Goal: Use online tool/utility: Use online tool/utility

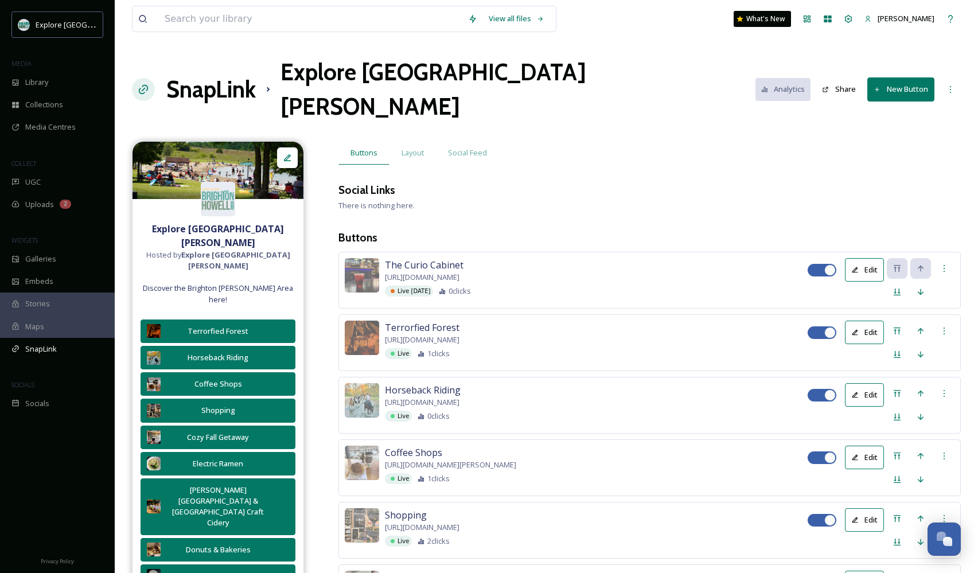
click at [792, 77] on button "New Button" at bounding box center [900, 89] width 67 height 24
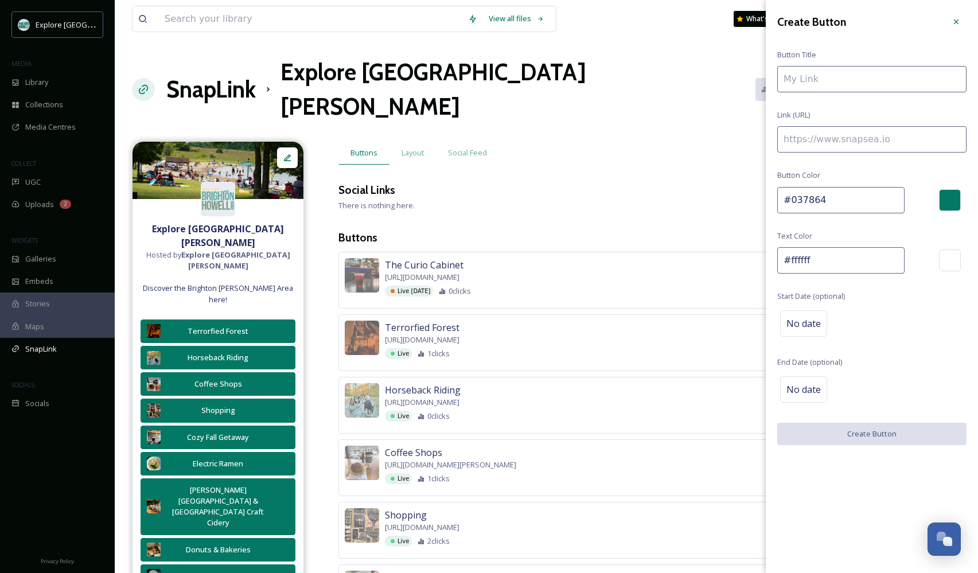
click at [792, 143] on input at bounding box center [871, 139] width 189 height 26
paste input "[URL][DOMAIN_NAME][PERSON_NAME]"
type input "[URL][DOMAIN_NAME][PERSON_NAME]"
click at [792, 77] on input at bounding box center [871, 79] width 189 height 26
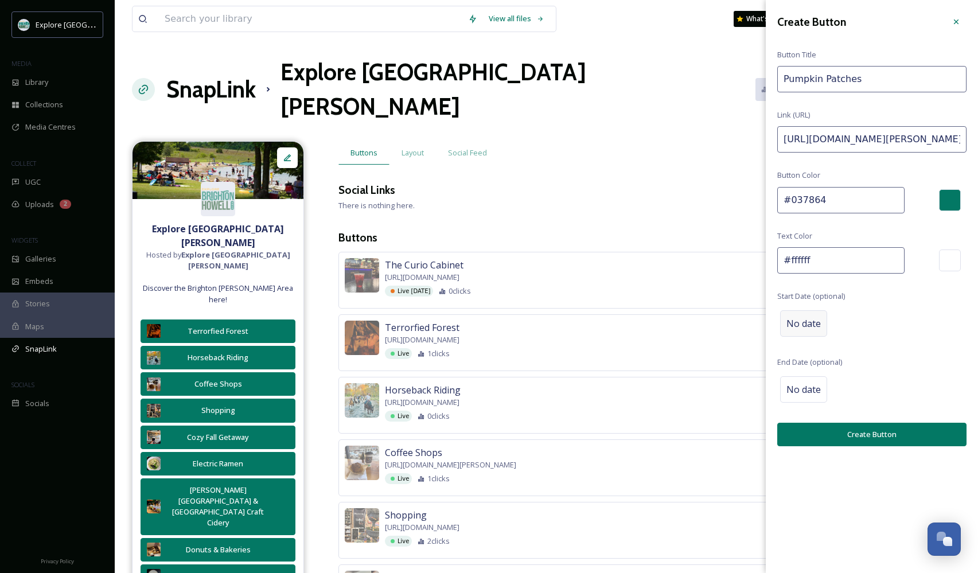
type input "Pumpkin Patches"
click at [792, 328] on div "No date" at bounding box center [803, 323] width 47 height 26
click at [792, 323] on input "text" at bounding box center [837, 322] width 114 height 25
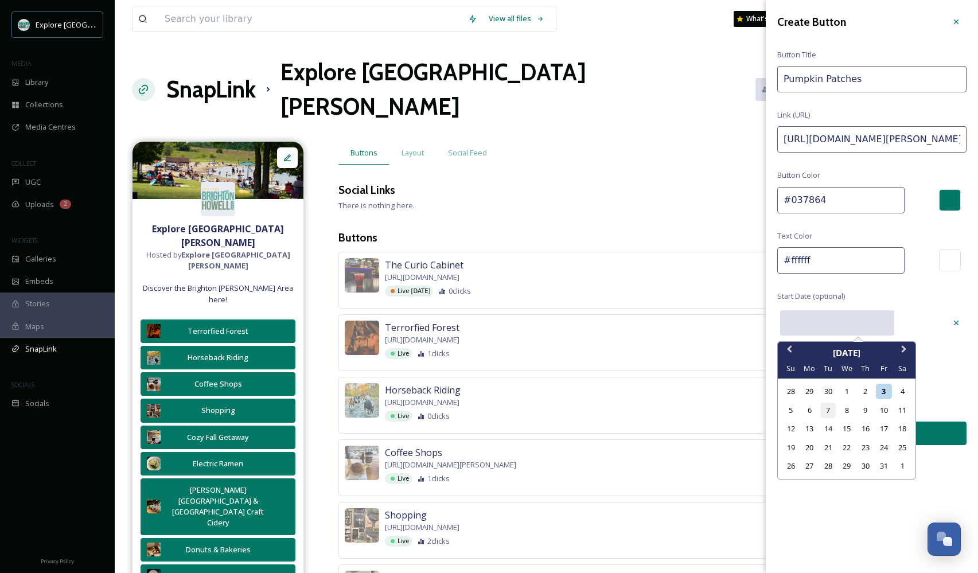
click at [792, 411] on div "7" at bounding box center [827, 410] width 15 height 15
type input "[DATE]"
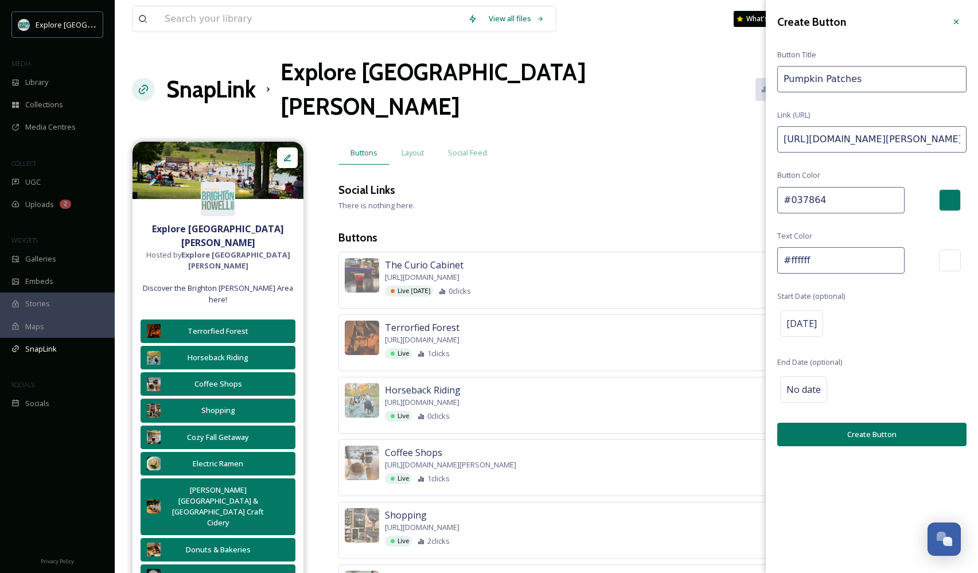
click at [792, 427] on button "Create Button" at bounding box center [871, 435] width 189 height 24
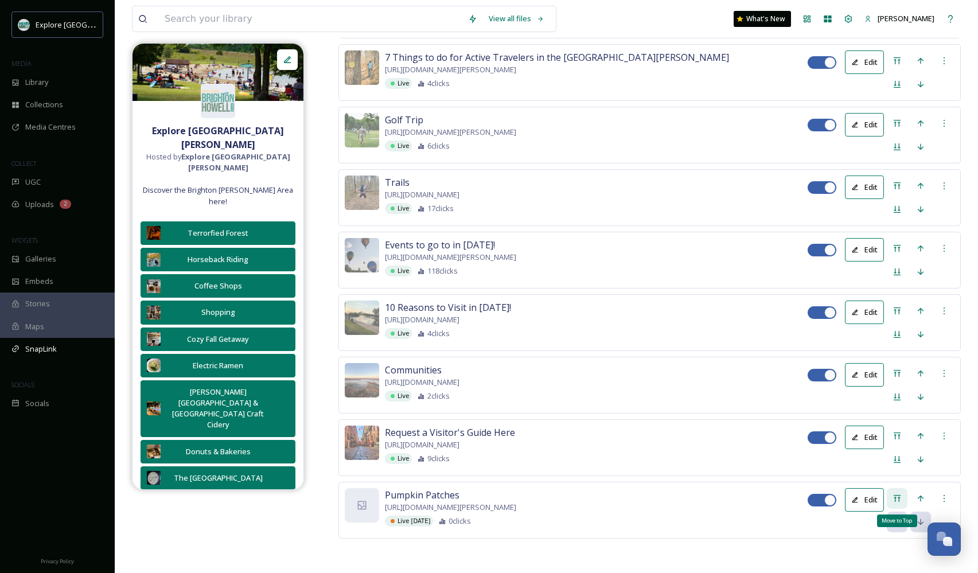
click at [792, 494] on icon at bounding box center [897, 498] width 9 height 9
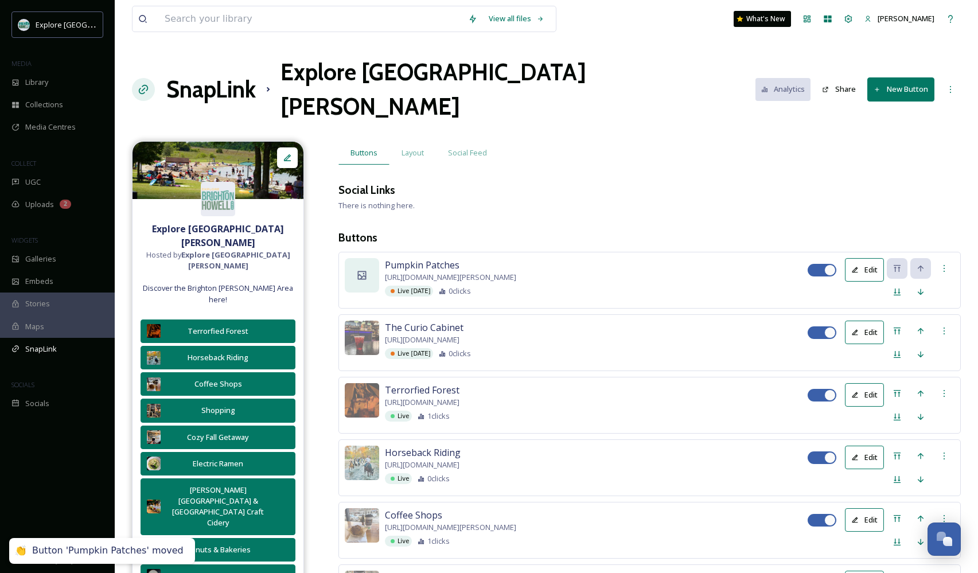
click at [367, 270] on icon at bounding box center [361, 275] width 11 height 11
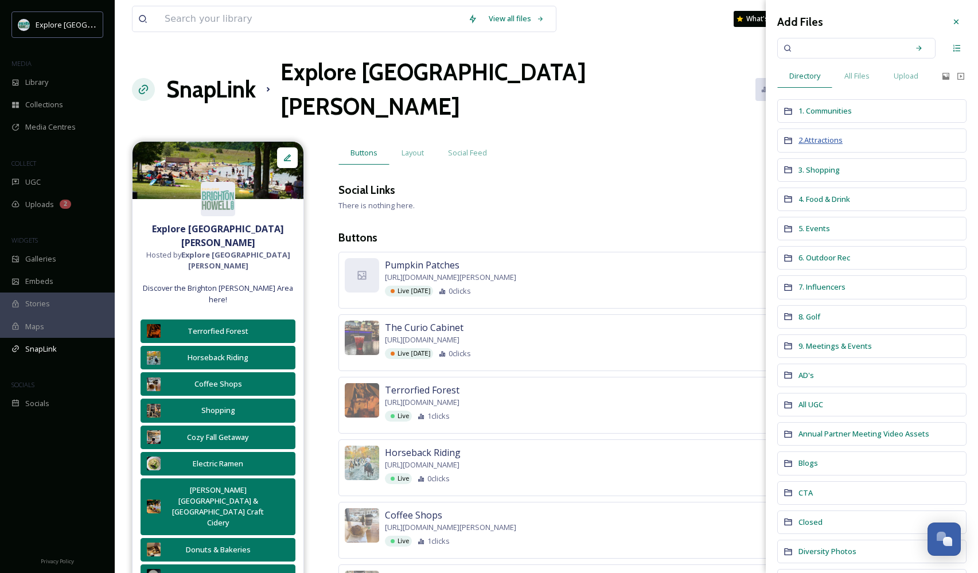
click at [792, 144] on span "2.Attractions" at bounding box center [821, 140] width 44 height 10
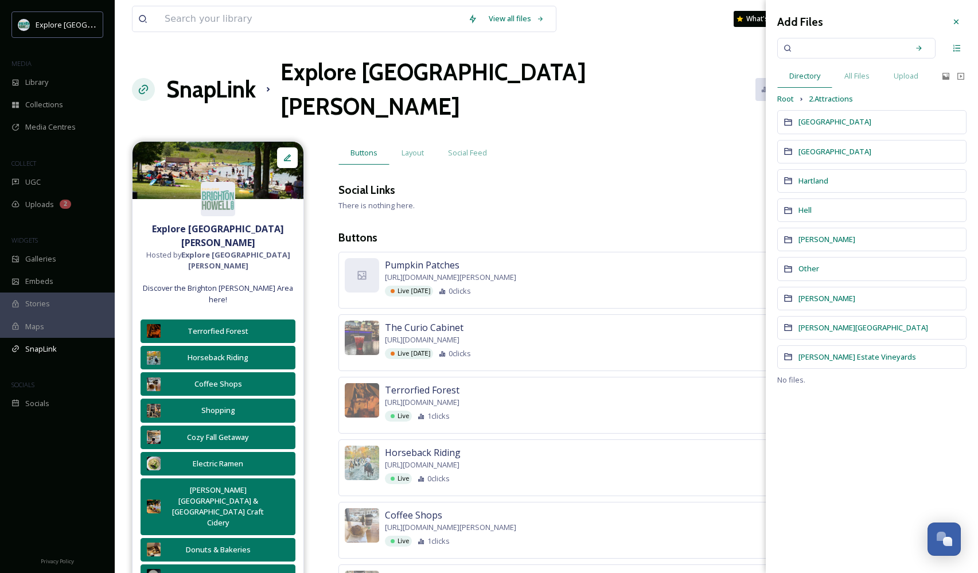
click at [792, 303] on div "[PERSON_NAME]" at bounding box center [871, 299] width 189 height 24
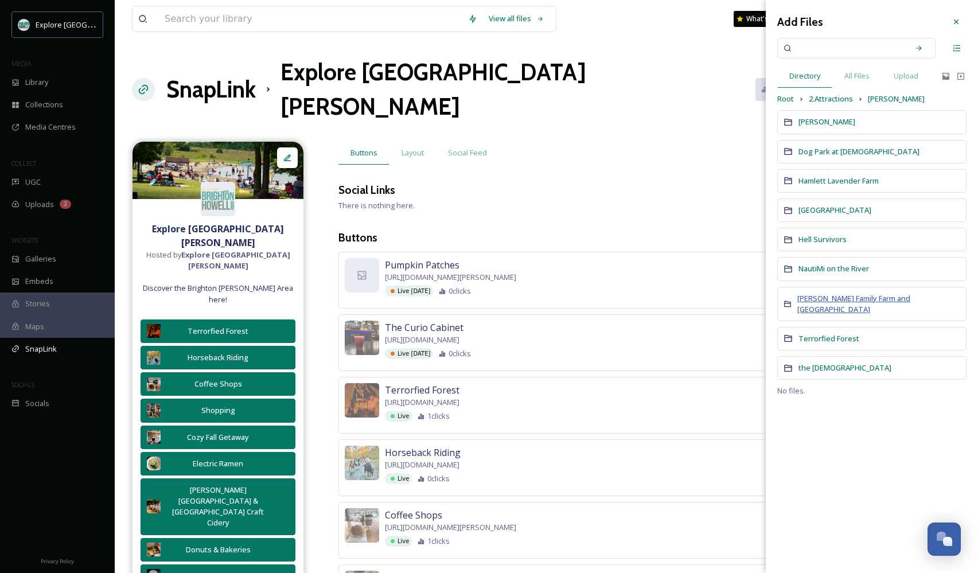
click at [792, 294] on span "[PERSON_NAME] Family Farm and [GEOGRAPHIC_DATA]" at bounding box center [853, 303] width 113 height 21
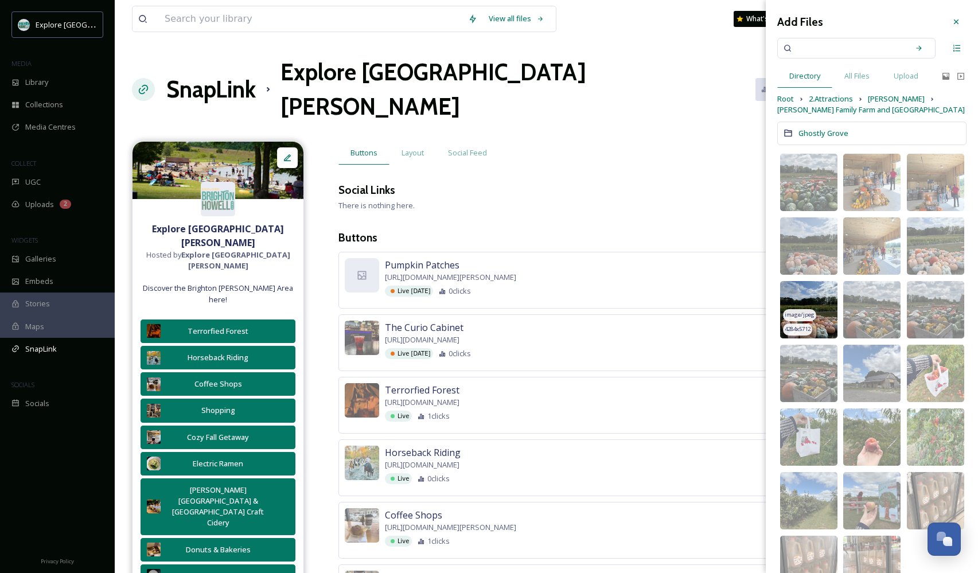
click at [792, 310] on img at bounding box center [808, 309] width 57 height 57
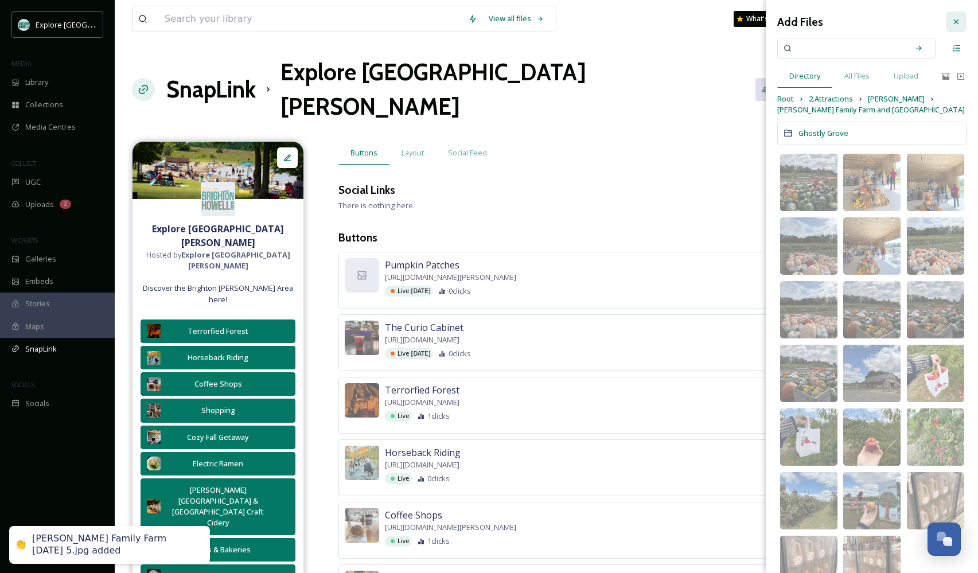
click at [792, 22] on icon at bounding box center [956, 21] width 9 height 9
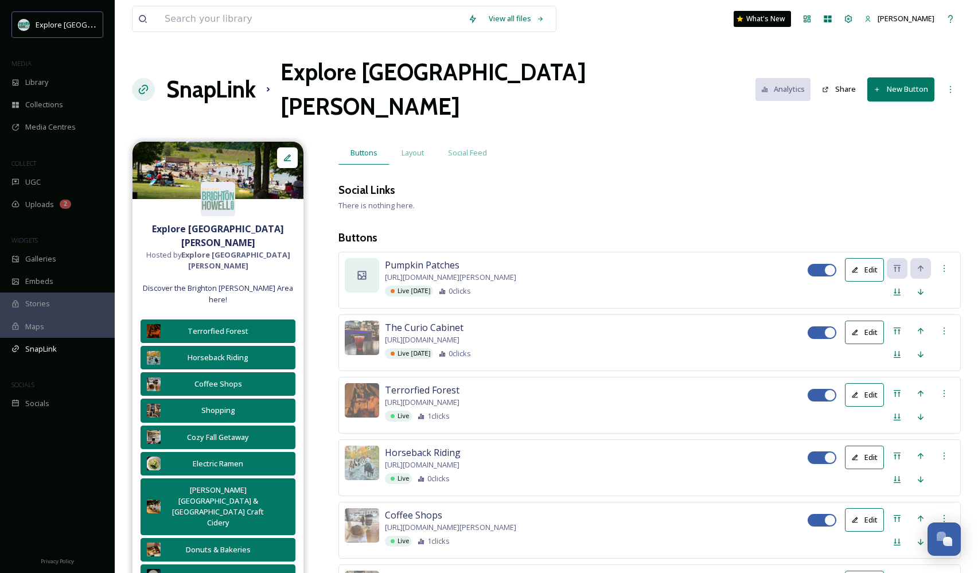
click at [368, 258] on div at bounding box center [362, 275] width 34 height 34
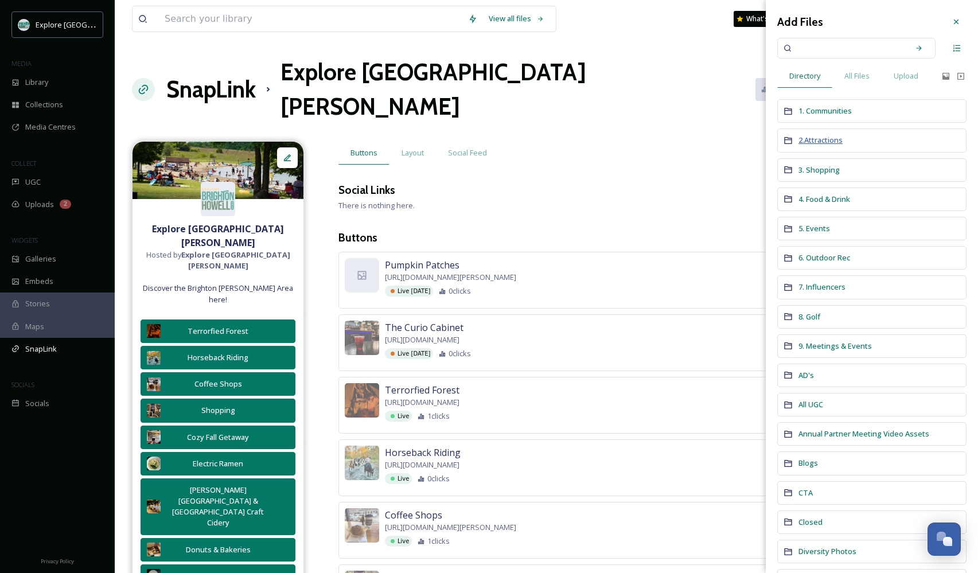
click at [792, 139] on span "2.Attractions" at bounding box center [821, 140] width 44 height 10
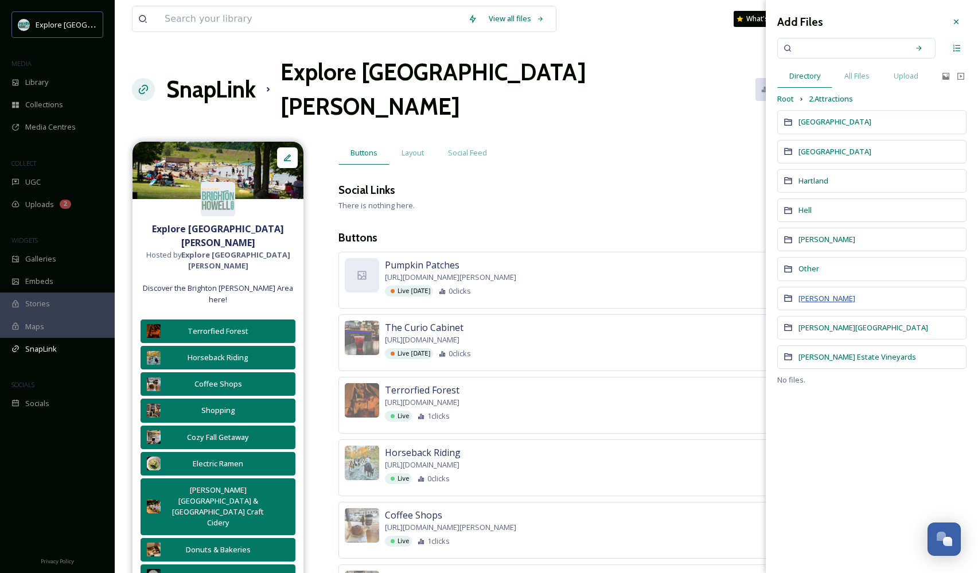
click at [792, 300] on span "[PERSON_NAME]" at bounding box center [827, 298] width 57 height 10
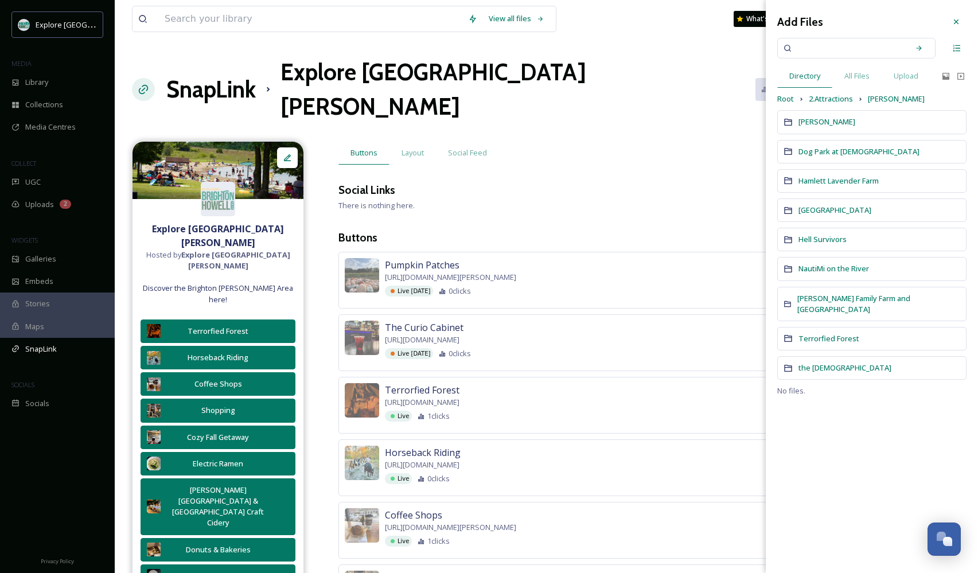
click at [792, 26] on div at bounding box center [956, 21] width 21 height 21
